Goal: Obtain resource: Obtain resource

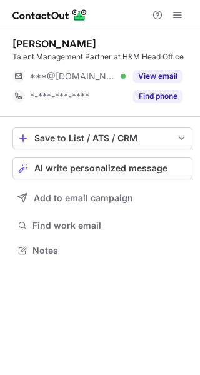
scroll to position [242, 200]
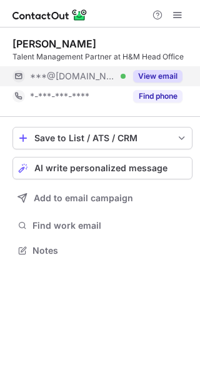
click at [146, 76] on button "View email" at bounding box center [157, 76] width 49 height 13
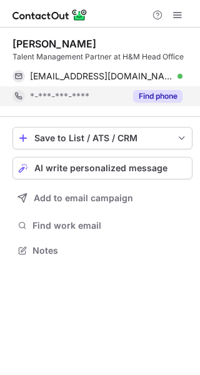
click at [146, 99] on button "Find phone" at bounding box center [157, 96] width 49 height 13
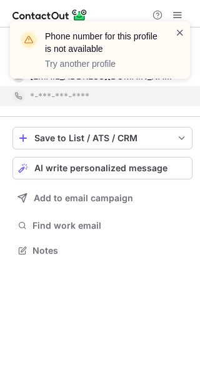
click at [181, 29] on span at bounding box center [180, 32] width 10 height 13
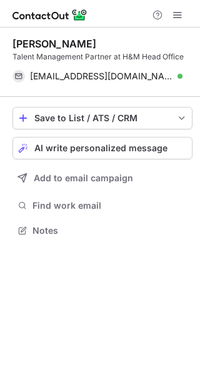
scroll to position [222, 200]
